Goal: Information Seeking & Learning: Learn about a topic

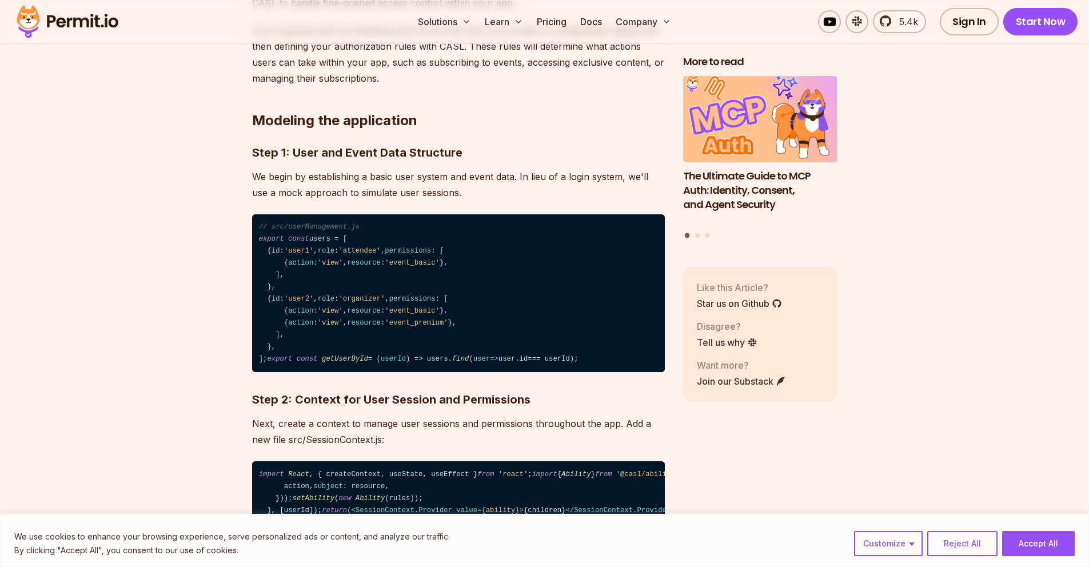
scroll to position [1834, 0]
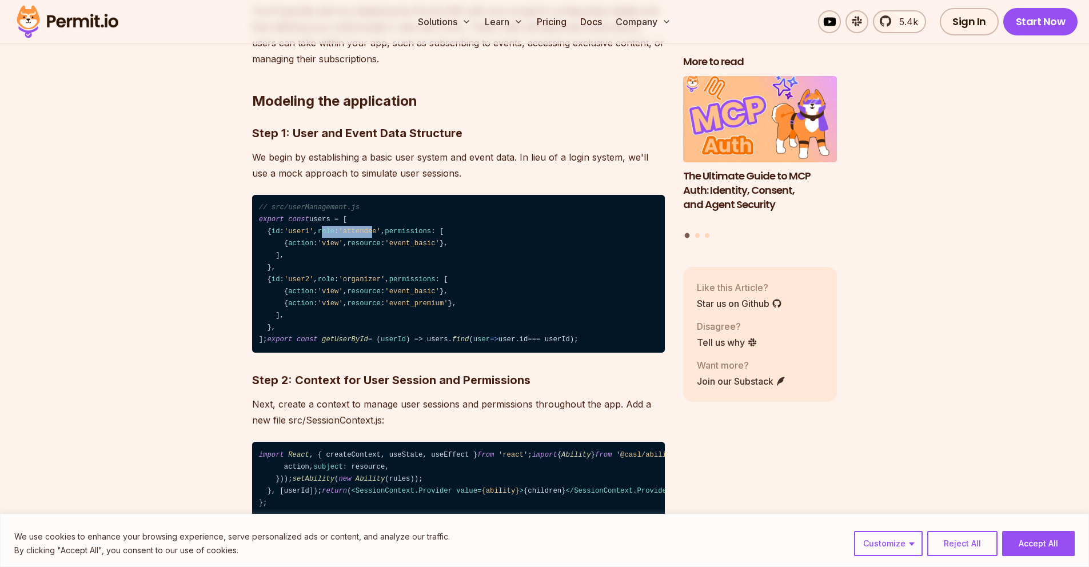
drag, startPoint x: 284, startPoint y: 233, endPoint x: 335, endPoint y: 237, distance: 51.0
click at [335, 237] on code "// src/userManagement.js export const users = [ { id : 'user1' , role : 'attend…" at bounding box center [458, 274] width 413 height 158
click at [307, 266] on code "// src/userManagement.js export const users = [ { id : 'user1' , role : 'attend…" at bounding box center [458, 274] width 413 height 158
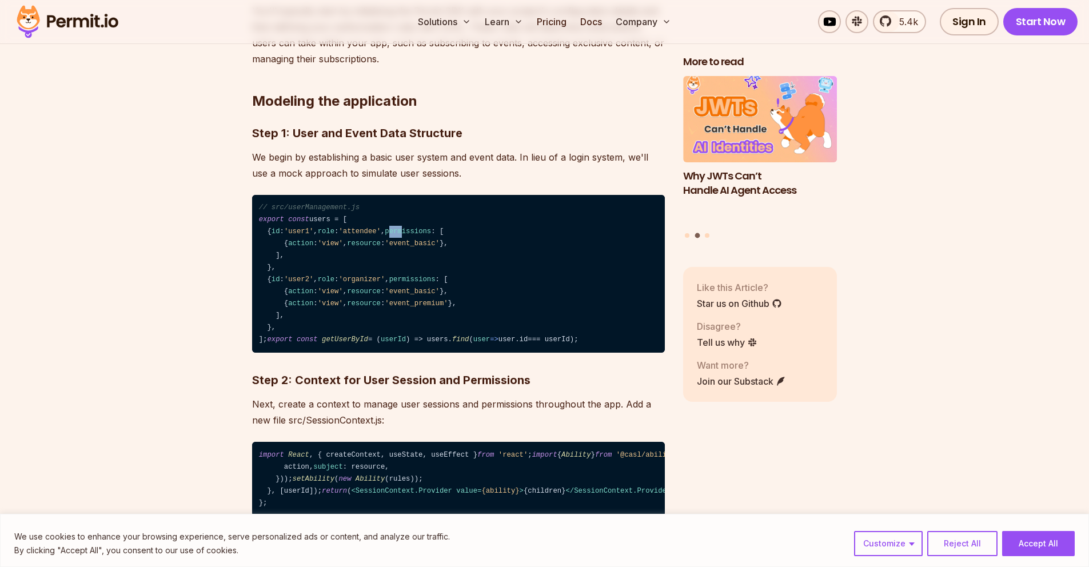
drag, startPoint x: 281, startPoint y: 245, endPoint x: 292, endPoint y: 248, distance: 11.4
click at [385, 236] on span "permissions" at bounding box center [408, 232] width 46 height 8
click at [302, 248] on span "action" at bounding box center [300, 244] width 25 height 8
drag, startPoint x: 272, startPoint y: 260, endPoint x: 342, endPoint y: 270, distance: 70.4
click at [332, 262] on code "// src/userManagement.js export const users = [ { id : 'user1' , role : 'attend…" at bounding box center [458, 274] width 413 height 158
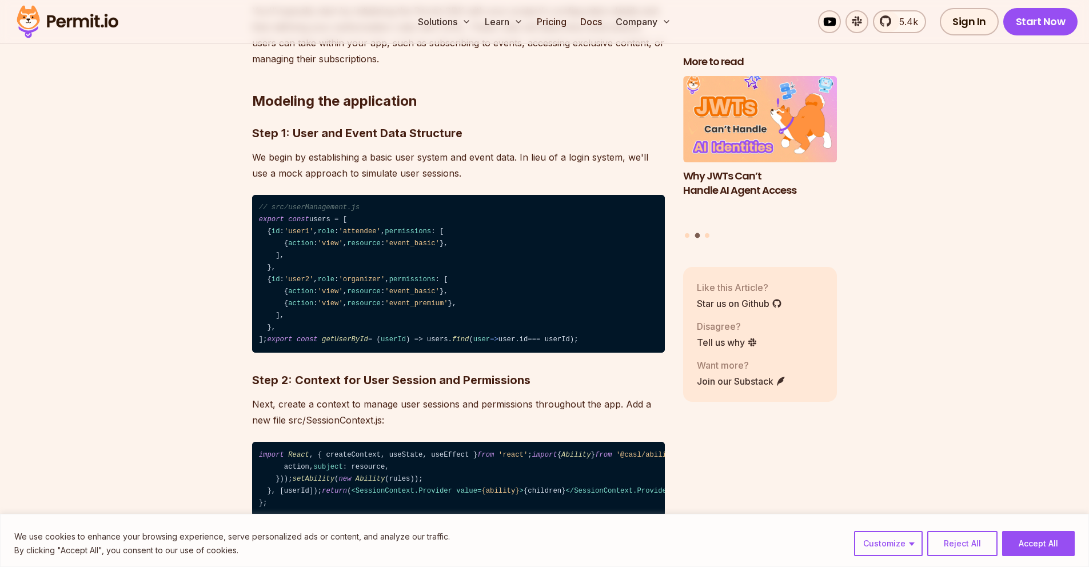
click at [342, 270] on code "// src/userManagement.js export const users = [ { id : 'user1' , role : 'attend…" at bounding box center [458, 274] width 413 height 158
drag, startPoint x: 334, startPoint y: 254, endPoint x: 348, endPoint y: 255, distance: 14.3
click at [343, 248] on span "'view'" at bounding box center [330, 244] width 25 height 8
click at [352, 257] on code "// src/userManagement.js export const users = [ { id : 'user1' , role : 'attend…" at bounding box center [458, 274] width 413 height 158
drag, startPoint x: 340, startPoint y: 256, endPoint x: 360, endPoint y: 256, distance: 20.0
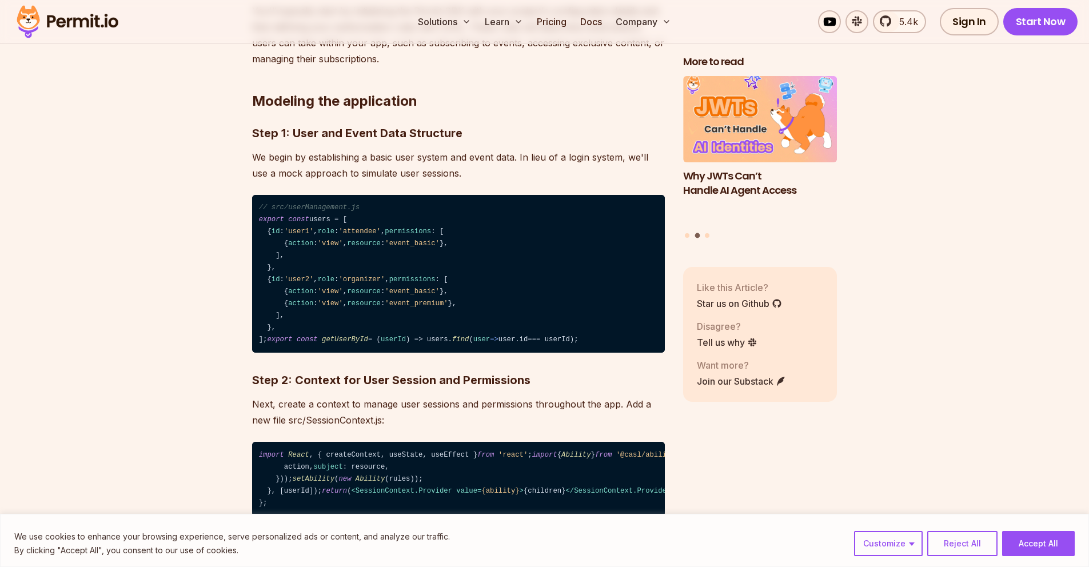
click at [341, 248] on span "'view'" at bounding box center [330, 244] width 25 height 8
drag, startPoint x: 366, startPoint y: 257, endPoint x: 423, endPoint y: 262, distance: 56.8
click at [423, 262] on code "// src/userManagement.js export const users = [ { id : 'user1' , role : 'attend…" at bounding box center [458, 274] width 413 height 158
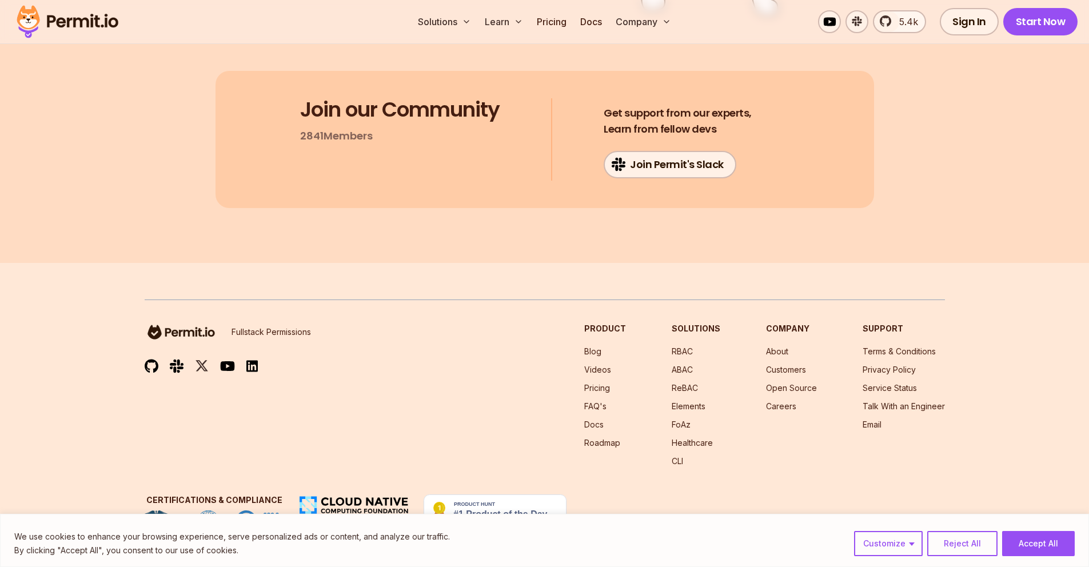
scroll to position [8209, 0]
drag, startPoint x: 516, startPoint y: 370, endPoint x: 513, endPoint y: 358, distance: 12.3
